Goal: Information Seeking & Learning: Learn about a topic

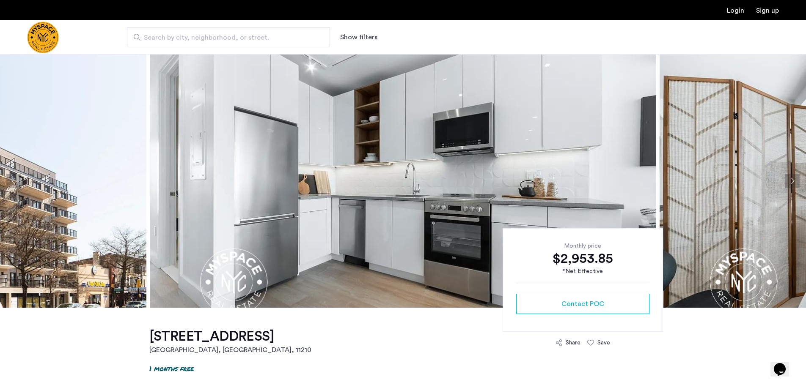
click at [789, 179] on button "Next apartment" at bounding box center [792, 181] width 14 height 14
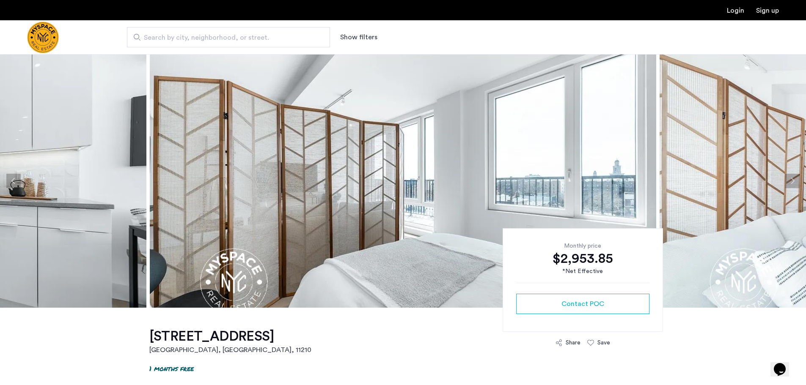
click at [792, 180] on button "Next apartment" at bounding box center [792, 181] width 14 height 14
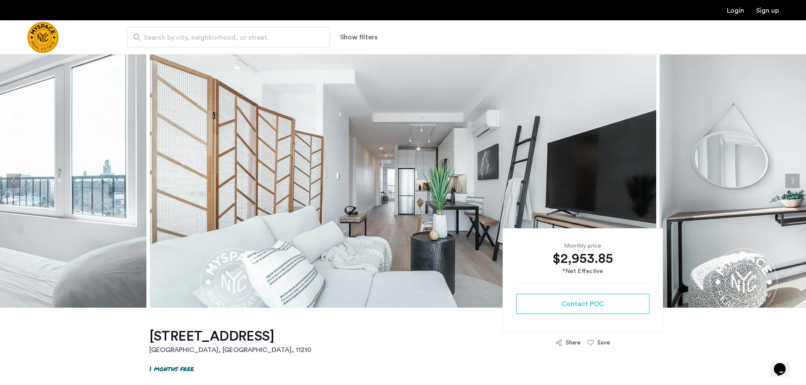
click at [790, 182] on button "Next apartment" at bounding box center [792, 181] width 14 height 14
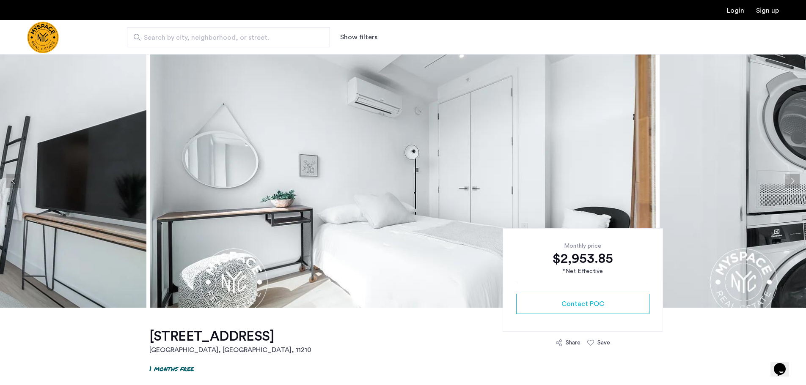
click at [790, 182] on button "Next apartment" at bounding box center [792, 181] width 14 height 14
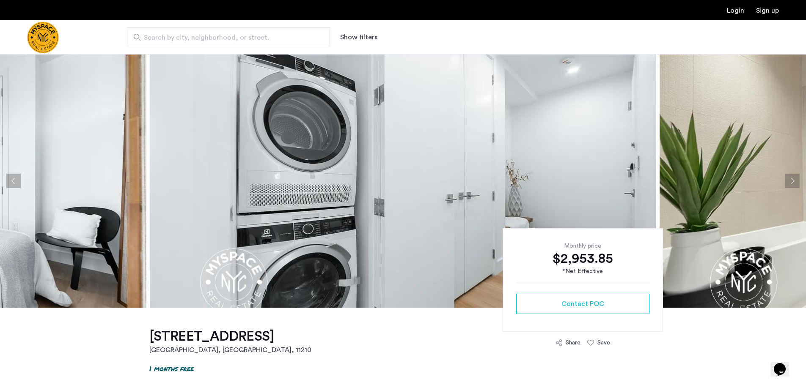
click at [790, 182] on button "Next apartment" at bounding box center [792, 181] width 14 height 14
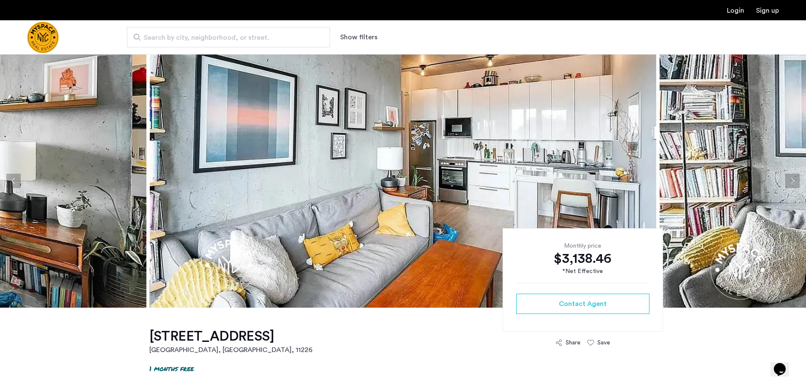
click at [791, 179] on button "Next apartment" at bounding box center [792, 181] width 14 height 14
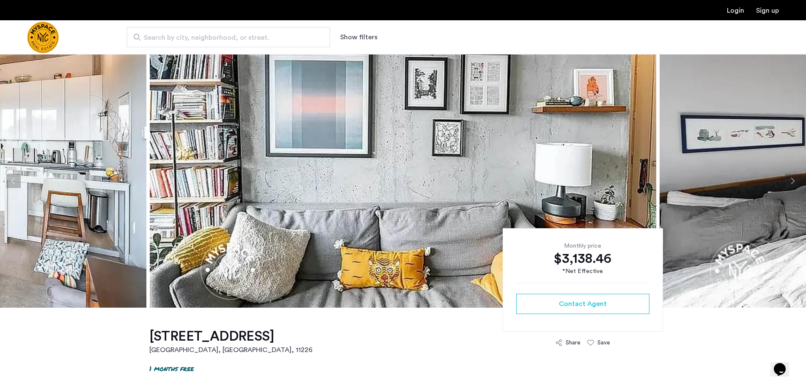
click at [791, 179] on button "Next apartment" at bounding box center [792, 181] width 14 height 14
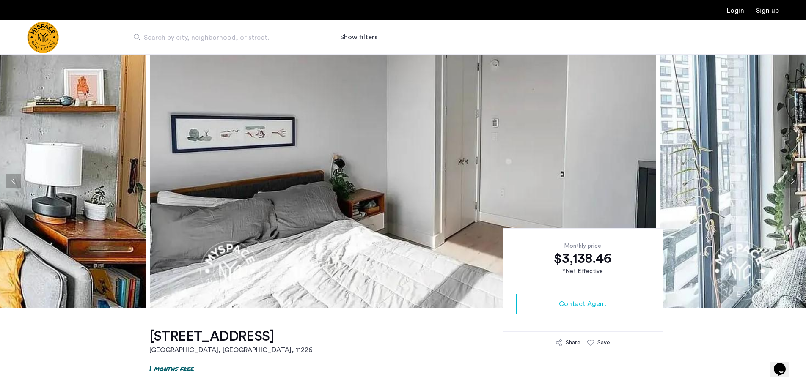
click at [791, 179] on button "Next apartment" at bounding box center [792, 181] width 14 height 14
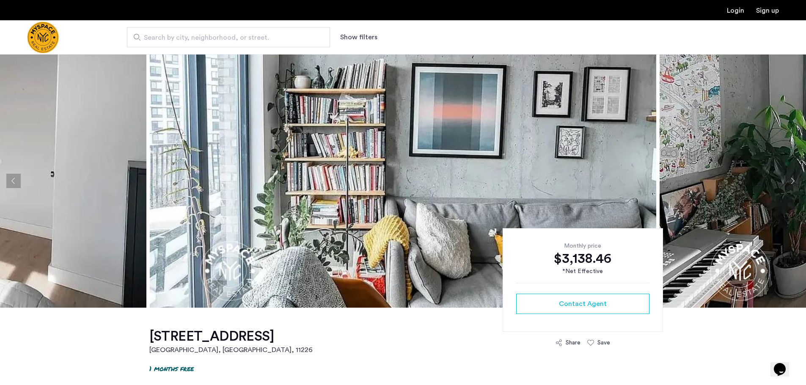
click at [791, 179] on button "Next apartment" at bounding box center [792, 181] width 14 height 14
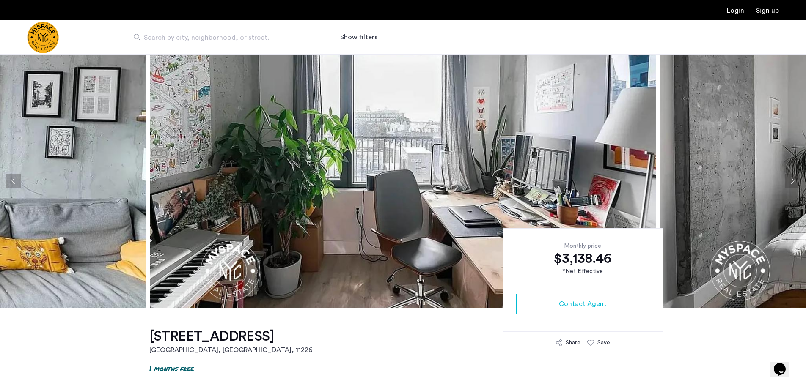
click at [791, 182] on button "Next apartment" at bounding box center [792, 181] width 14 height 14
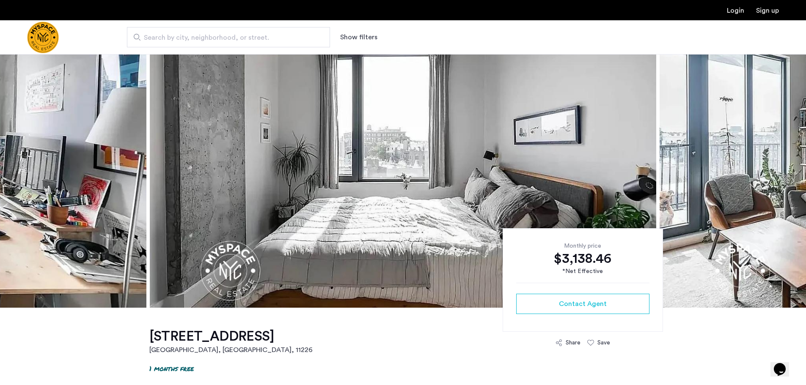
click at [791, 182] on button "Next apartment" at bounding box center [792, 181] width 14 height 14
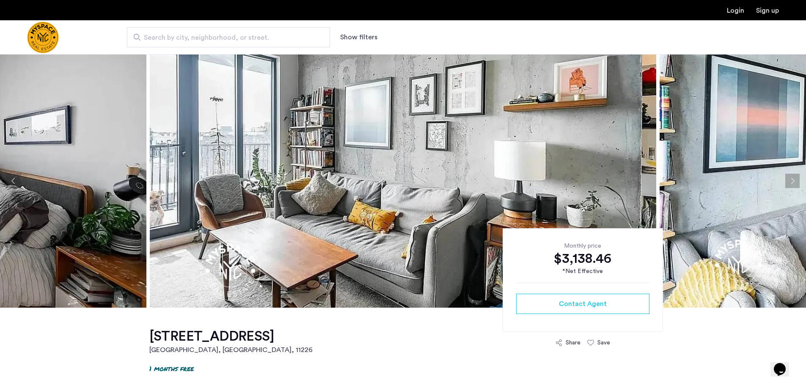
click at [791, 182] on button "Next apartment" at bounding box center [792, 181] width 14 height 14
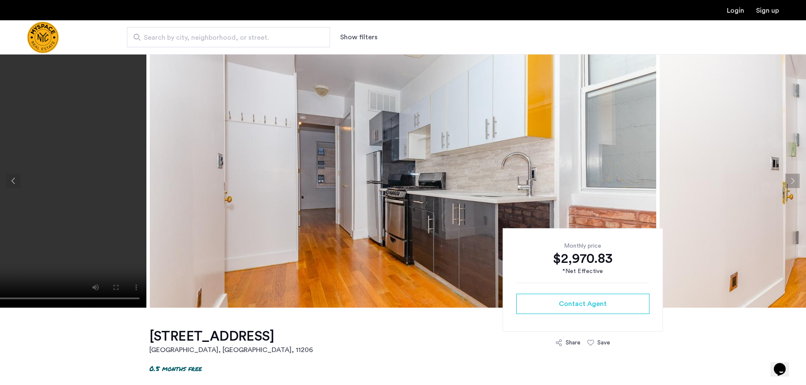
click at [795, 180] on button "Next apartment" at bounding box center [792, 181] width 14 height 14
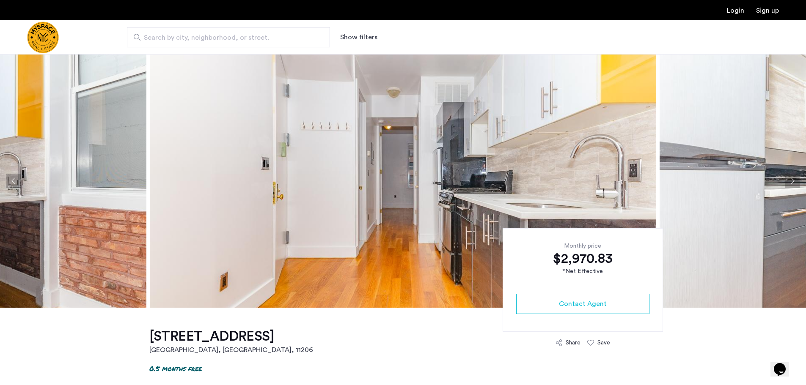
click at [795, 180] on button "Next apartment" at bounding box center [792, 181] width 14 height 14
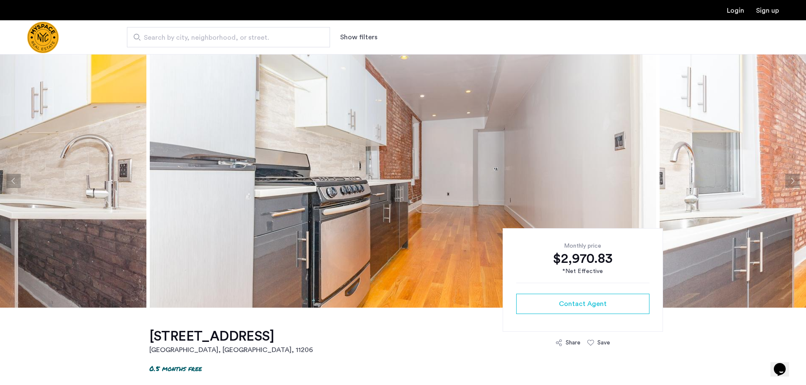
click at [795, 180] on button "Next apartment" at bounding box center [792, 181] width 14 height 14
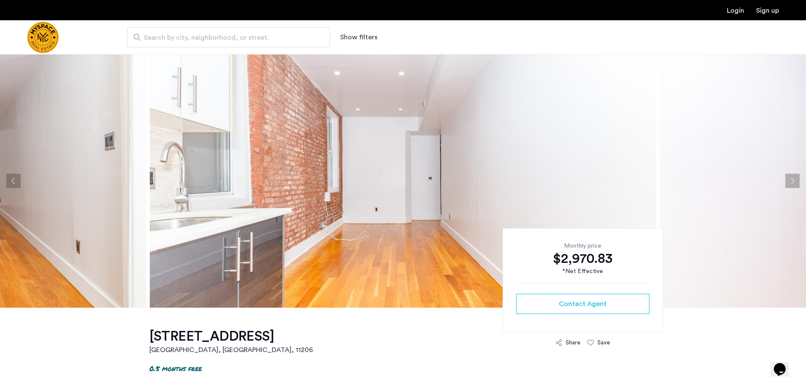
click at [795, 180] on button "Next apartment" at bounding box center [792, 181] width 14 height 14
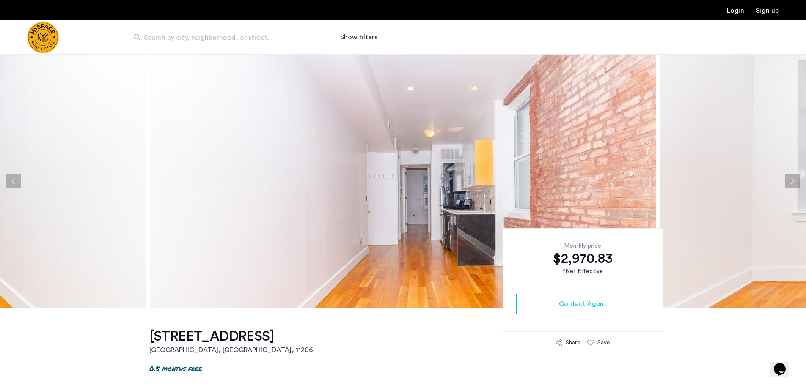
click at [795, 180] on button "Next apartment" at bounding box center [792, 181] width 14 height 14
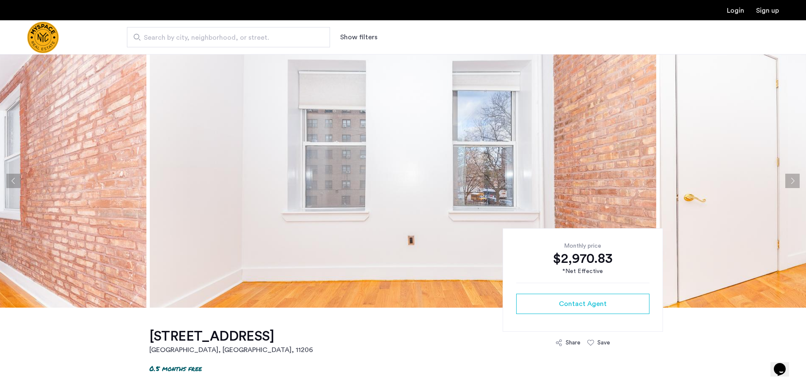
click at [795, 180] on button "Next apartment" at bounding box center [792, 181] width 14 height 14
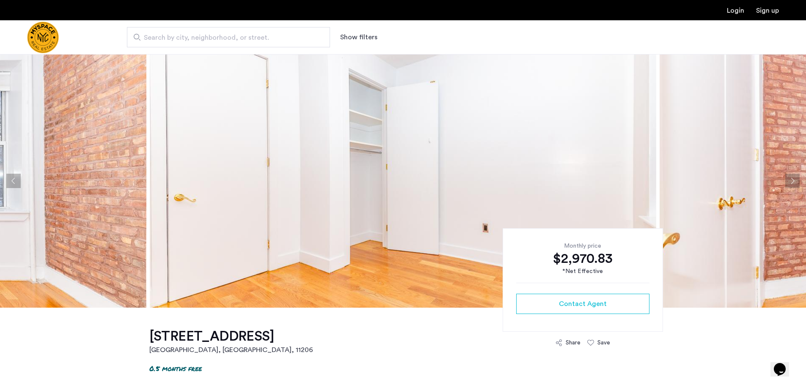
click at [795, 180] on button "Next apartment" at bounding box center [792, 181] width 14 height 14
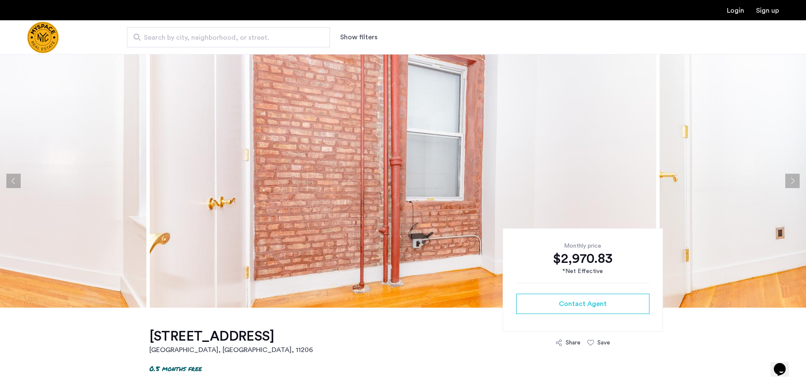
click at [795, 180] on button "Next apartment" at bounding box center [792, 181] width 14 height 14
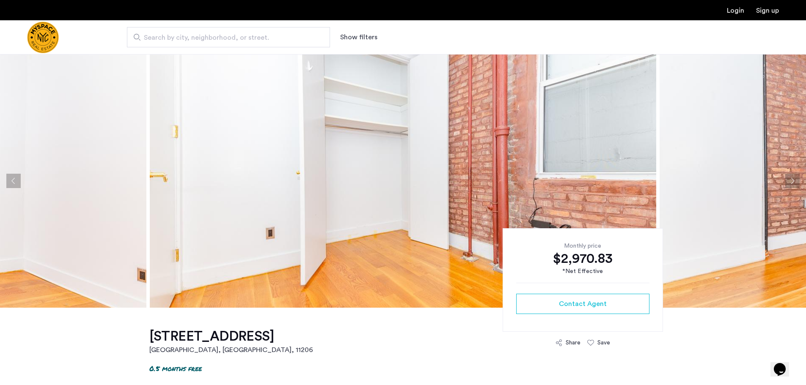
click at [795, 180] on button "Next apartment" at bounding box center [792, 181] width 14 height 14
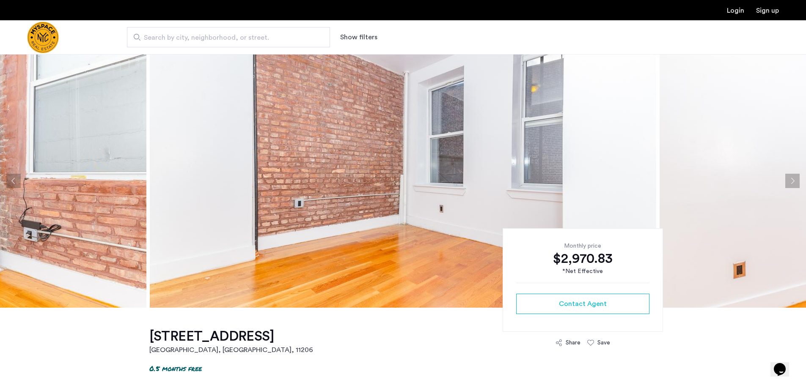
click at [795, 180] on button "Next apartment" at bounding box center [792, 181] width 14 height 14
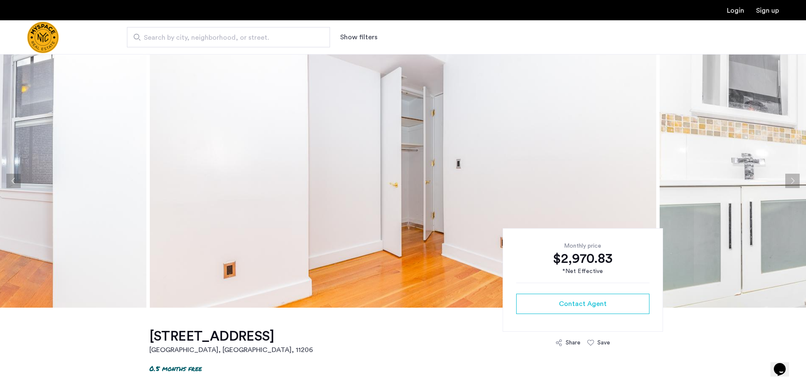
click at [795, 180] on button "Next apartment" at bounding box center [792, 181] width 14 height 14
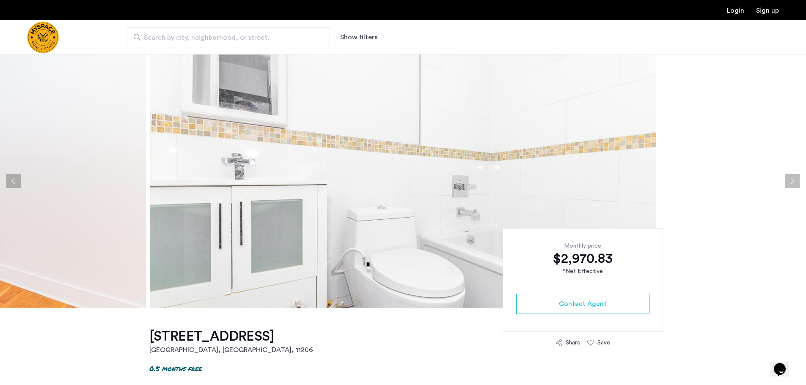
click at [795, 180] on button "Next apartment" at bounding box center [792, 181] width 14 height 14
